Goal: Transaction & Acquisition: Purchase product/service

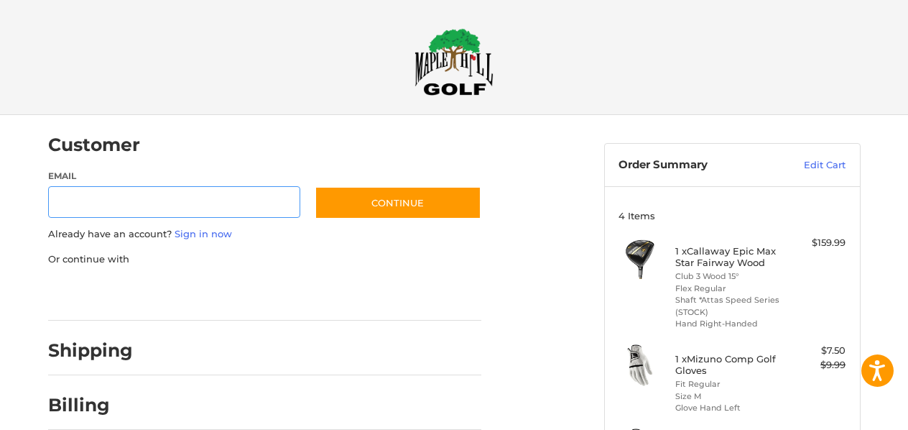
scroll to position [29, 0]
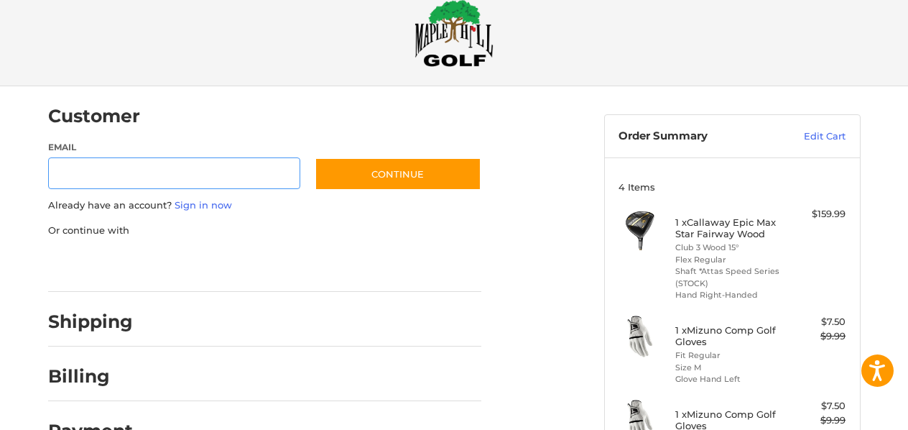
click at [157, 182] on input "Email" at bounding box center [174, 173] width 253 height 32
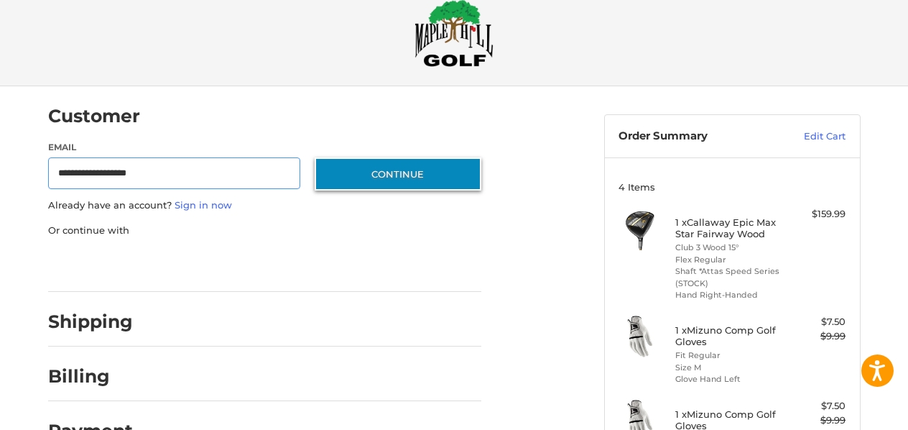
type input "**********"
click at [402, 170] on button "Continue" at bounding box center [398, 173] width 167 height 33
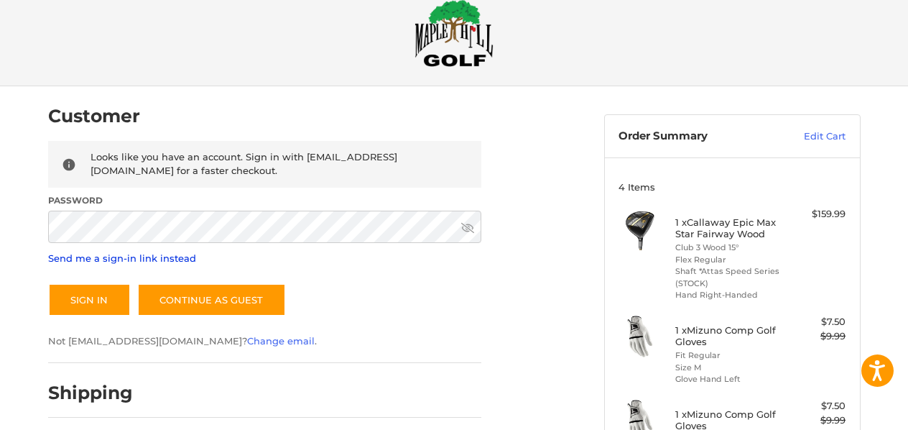
click at [164, 261] on link "Send me a sign-in link instead" at bounding box center [122, 257] width 148 height 11
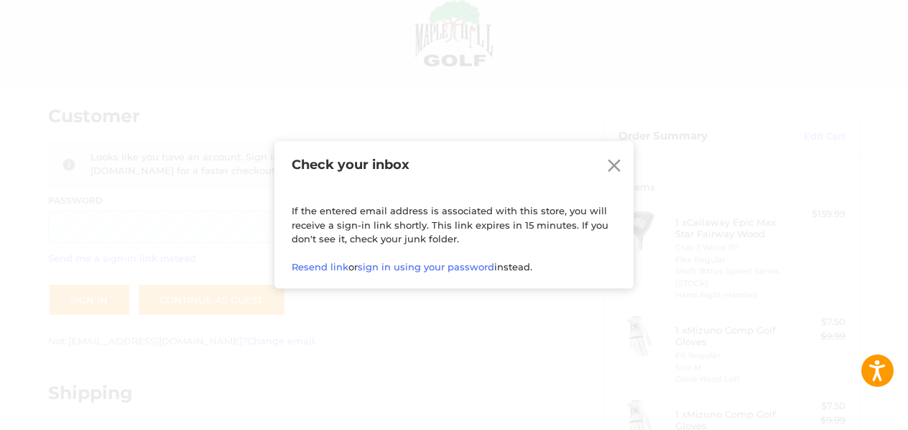
click at [611, 170] on icon at bounding box center [614, 165] width 13 height 13
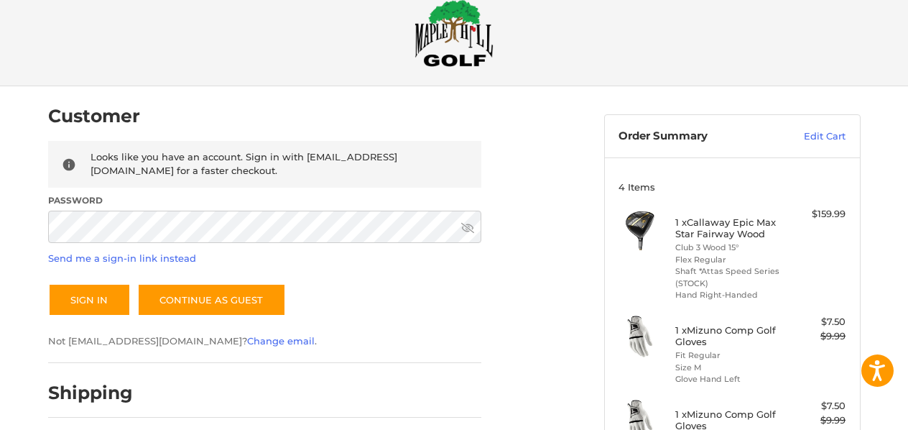
click at [448, 39] on img at bounding box center [454, 33] width 79 height 68
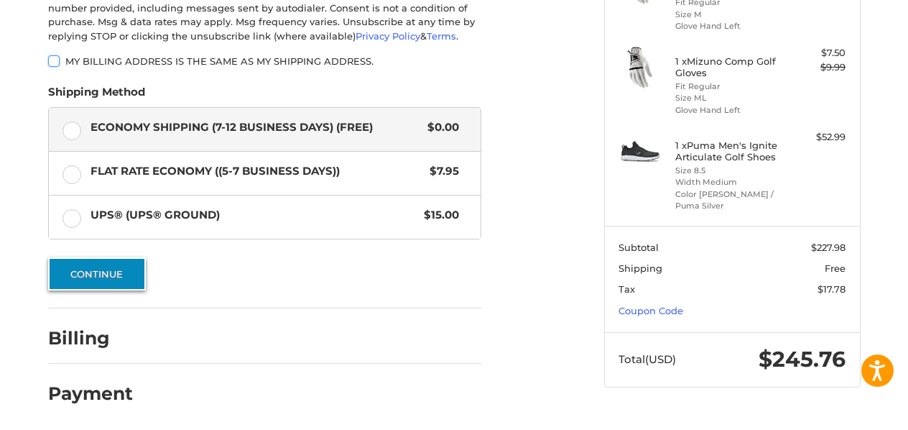
scroll to position [381, 0]
click at [132, 279] on button "Continue" at bounding box center [97, 274] width 98 height 33
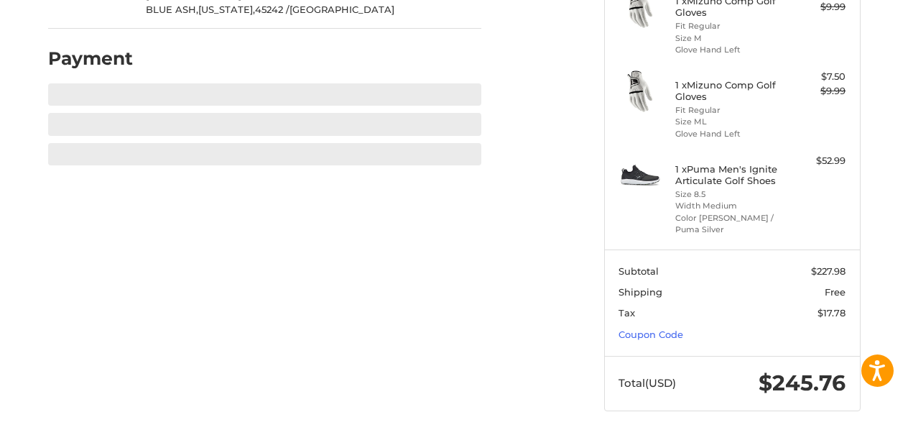
scroll to position [298, 0]
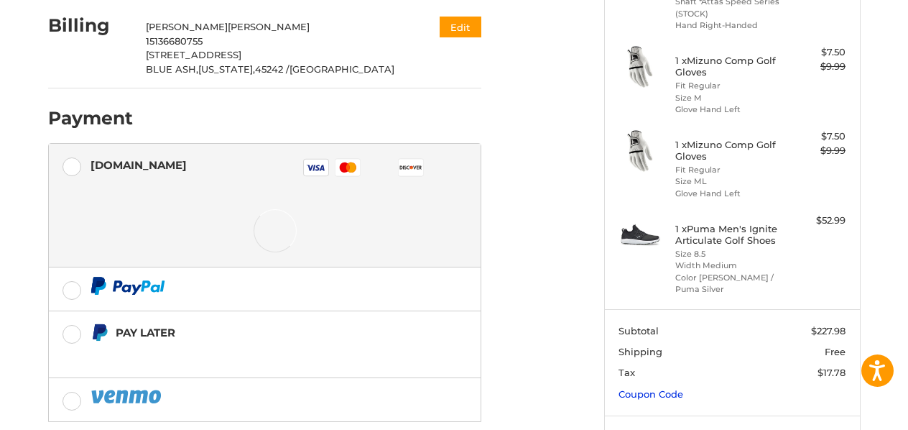
click at [664, 388] on link "Coupon Code" at bounding box center [651, 393] width 65 height 11
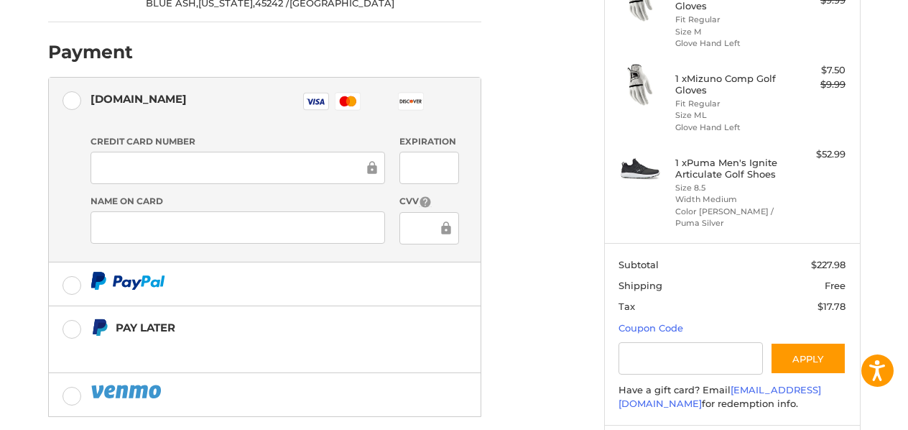
scroll to position [384, 0]
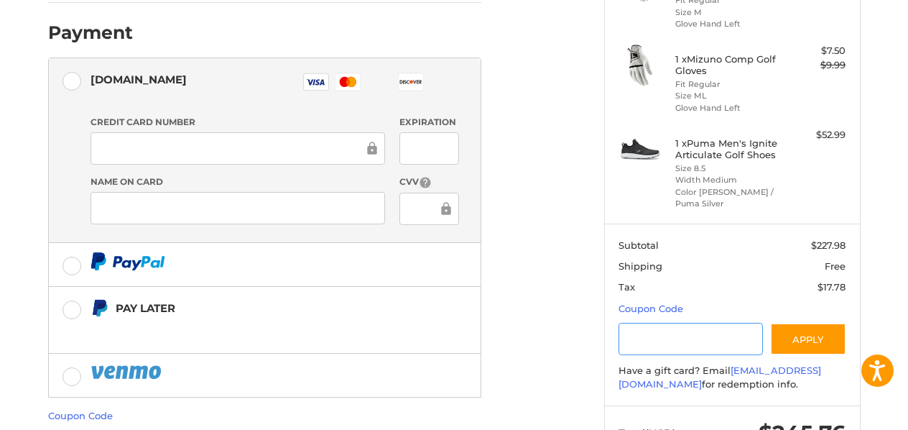
click at [672, 337] on input "Gift Certificate or Coupon Code" at bounding box center [691, 339] width 144 height 32
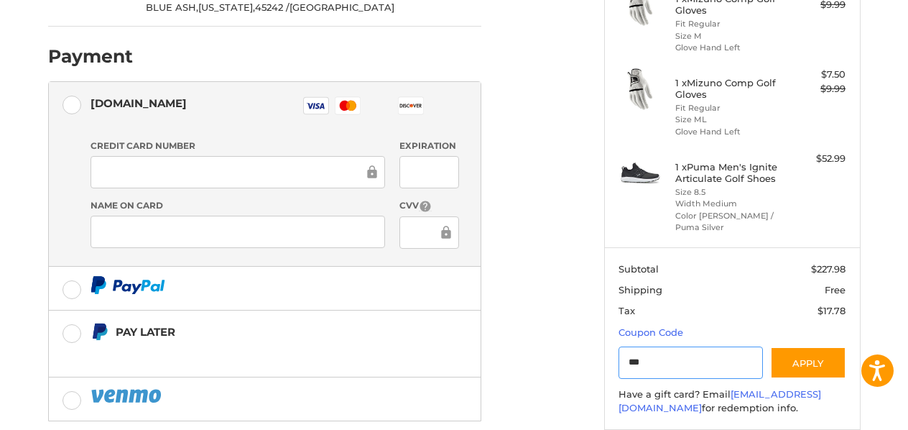
scroll to position [368, 0]
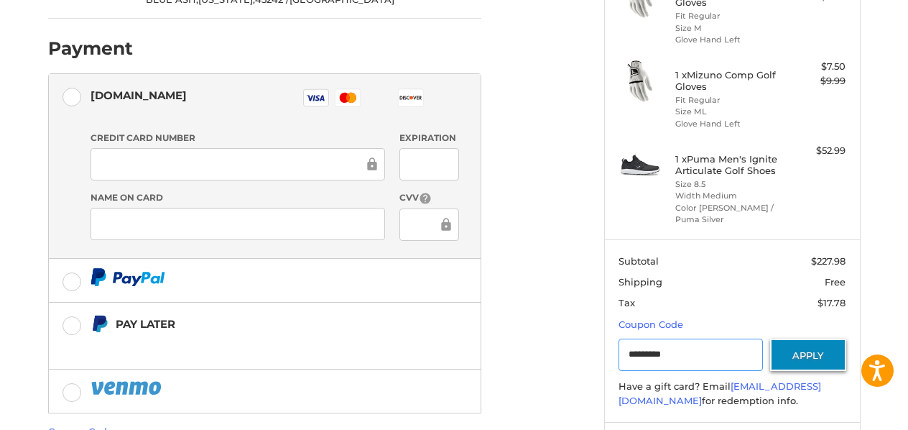
type input "*********"
click at [822, 343] on button "Apply" at bounding box center [808, 354] width 76 height 32
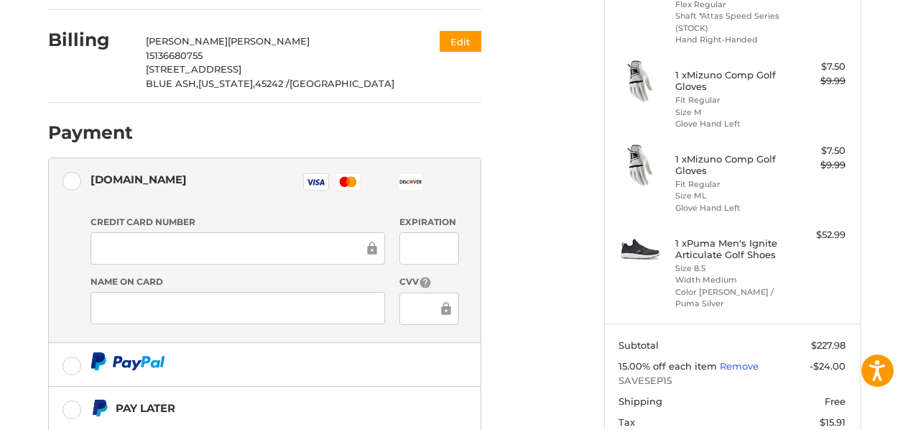
scroll to position [283, 0]
click at [303, 256] on div at bounding box center [238, 249] width 295 height 32
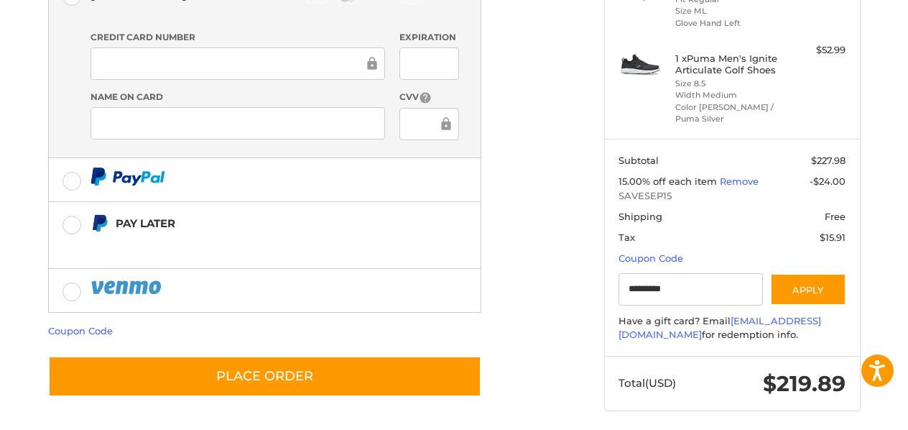
scroll to position [468, 0]
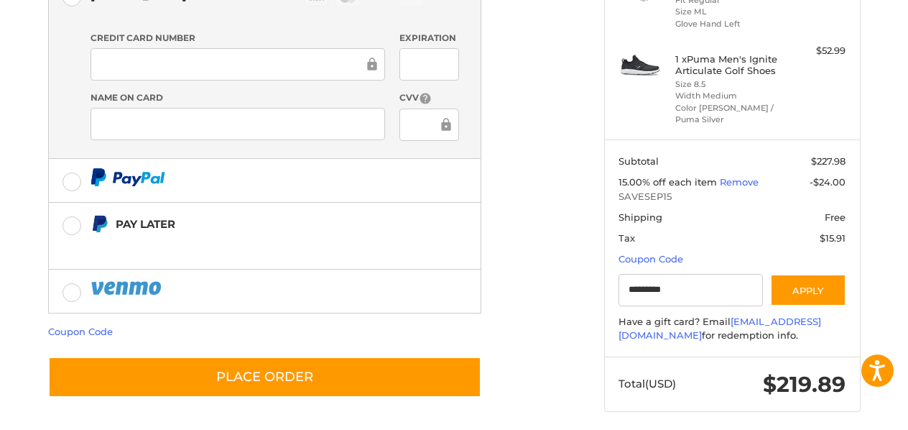
click at [522, 274] on ol "Customer [EMAIL_ADDRESS][DOMAIN_NAME] Sign Out Shipping [PERSON_NAME] 151366807…" at bounding box center [292, 21] width 489 height 749
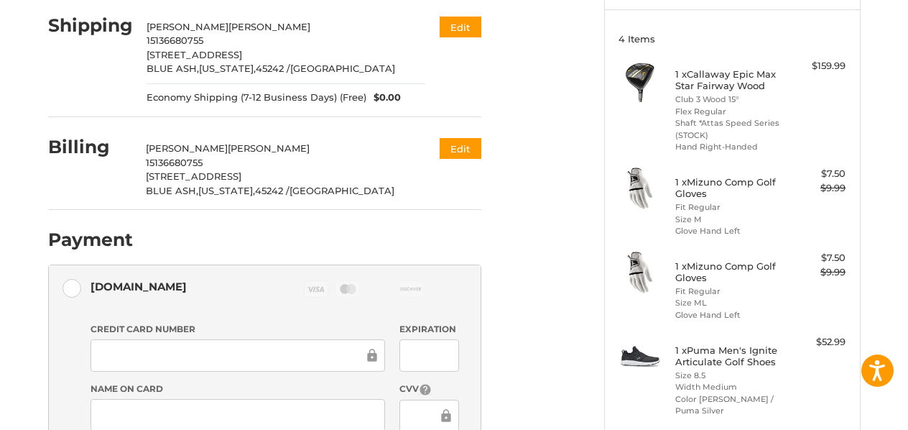
scroll to position [126, 0]
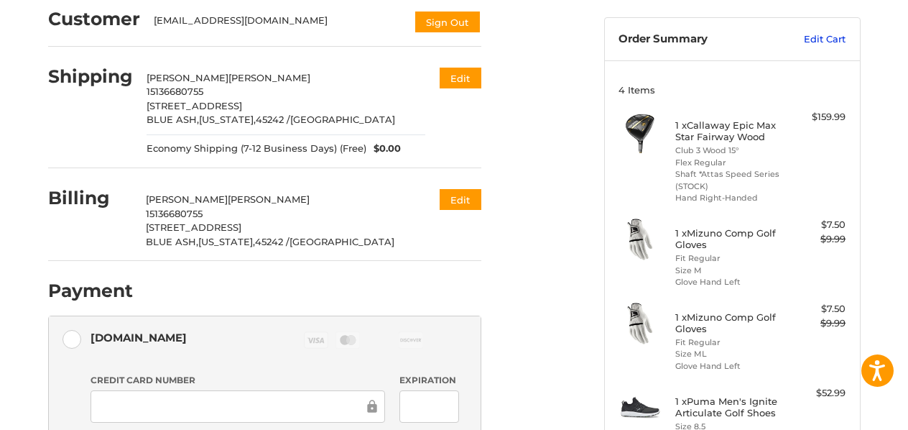
click at [829, 39] on link "Edit Cart" at bounding box center [809, 39] width 73 height 14
